Goal: Task Accomplishment & Management: Manage account settings

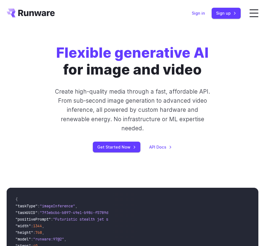
click at [205, 15] on link "Sign in" at bounding box center [198, 13] width 13 height 6
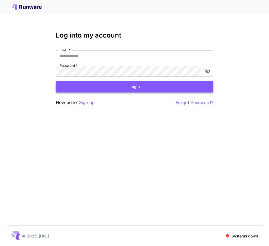
type input "**********"
click at [132, 86] on button "Login" at bounding box center [134, 86] width 157 height 11
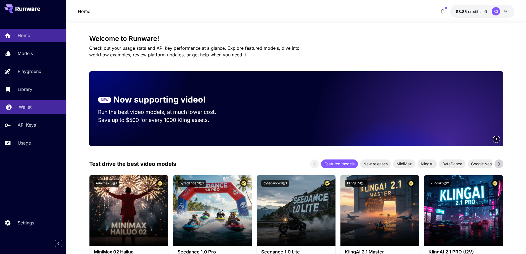
click at [30, 108] on p "Wallet" at bounding box center [25, 106] width 13 height 7
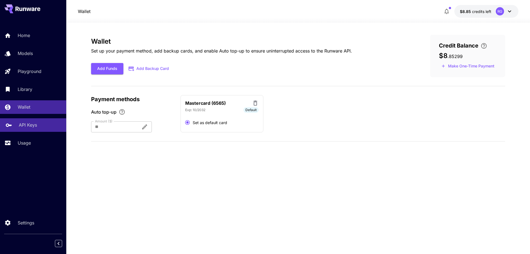
click at [26, 130] on link "API Keys" at bounding box center [33, 125] width 66 height 14
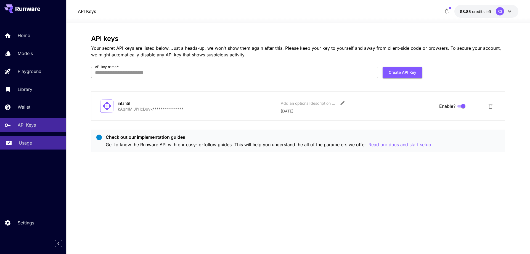
click at [27, 141] on p "Usage" at bounding box center [25, 142] width 13 height 7
